Goal: Task Accomplishment & Management: Manage account settings

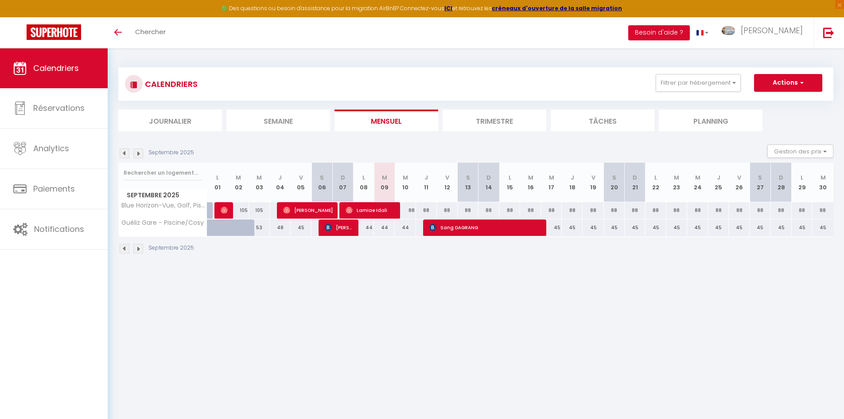
click at [300, 118] on li "Semaine" at bounding box center [278, 120] width 104 height 22
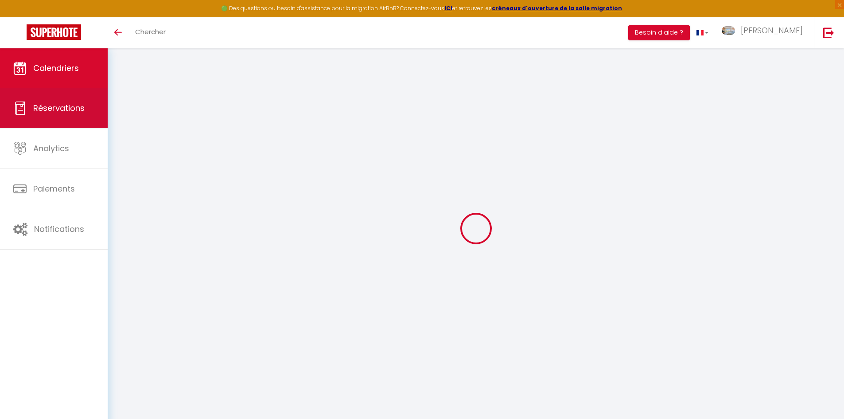
click at [49, 118] on link "Réservations" at bounding box center [54, 108] width 108 height 40
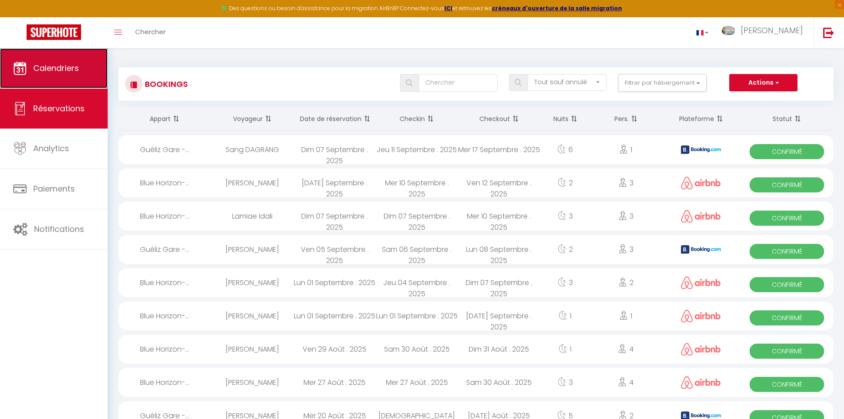
click at [65, 71] on span "Calendriers" at bounding box center [56, 67] width 46 height 11
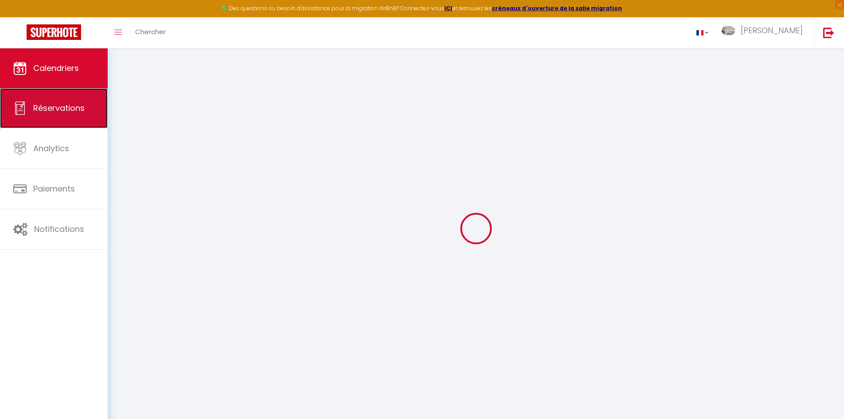
click at [70, 102] on span "Réservations" at bounding box center [58, 107] width 51 height 11
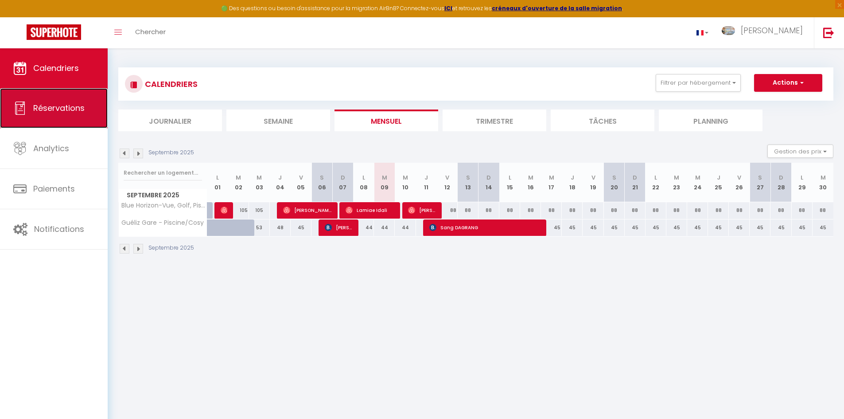
click at [62, 114] on link "Réservations" at bounding box center [54, 108] width 108 height 40
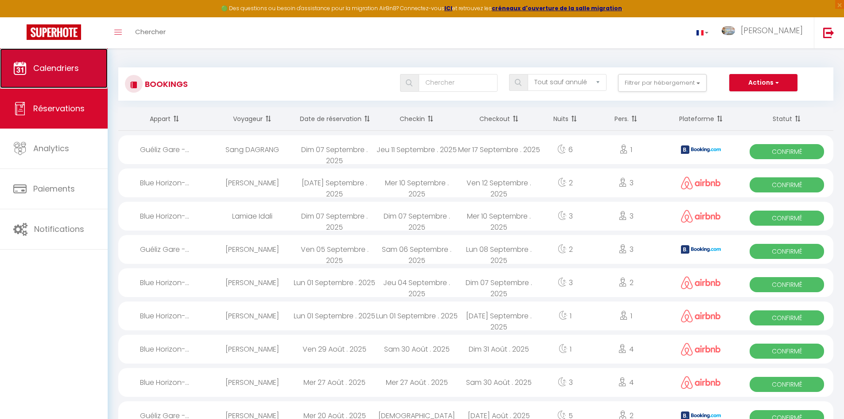
click at [73, 74] on link "Calendriers" at bounding box center [54, 68] width 108 height 40
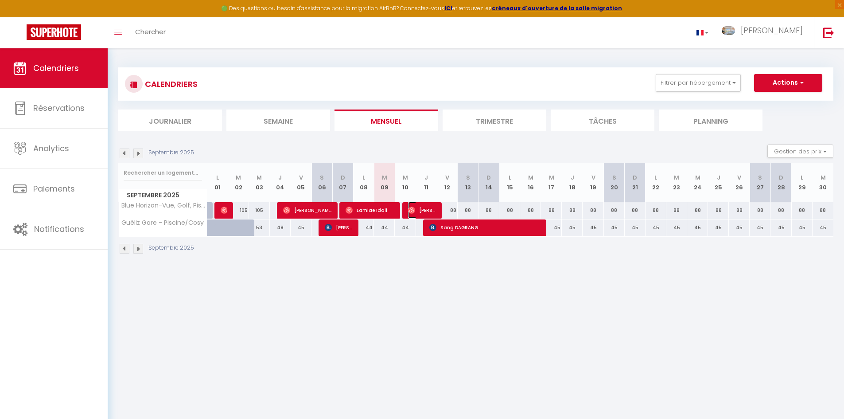
click at [423, 206] on span "[PERSON_NAME]" at bounding box center [422, 210] width 28 height 17
select select "OK"
select select "0"
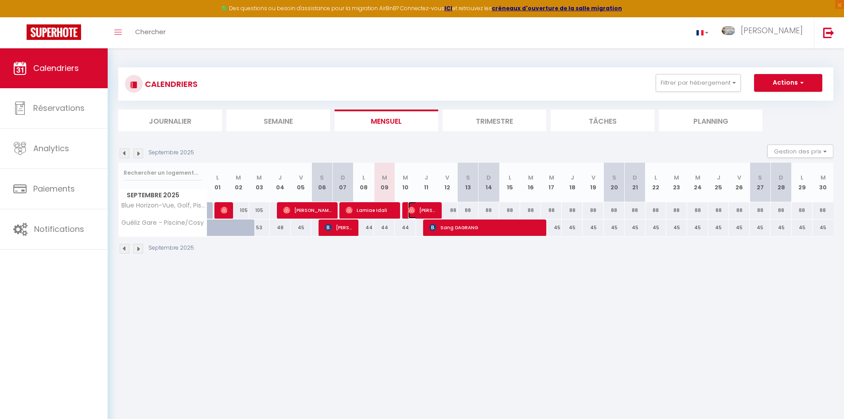
select select "1"
select select
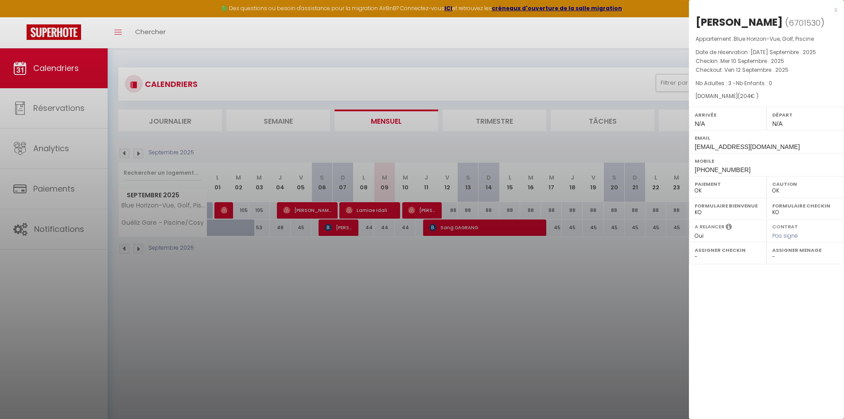
click at [836, 13] on div "x" at bounding box center [763, 9] width 148 height 11
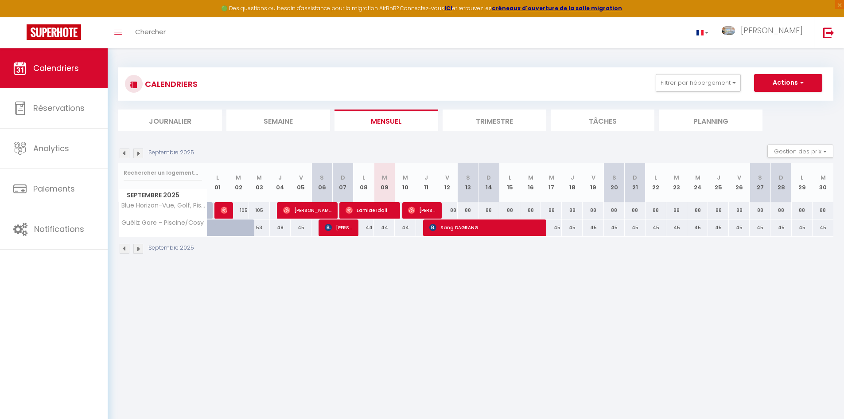
click at [594, 348] on body "🟢 Des questions ou besoin d'assistance pour la migration AirBnB? Connectez-vous…" at bounding box center [422, 257] width 844 height 419
